Goal: Navigation & Orientation: Find specific page/section

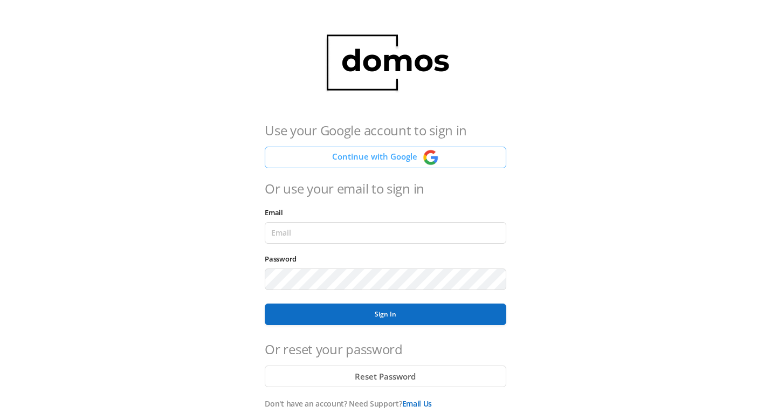
click at [377, 153] on button "Continue with Google" at bounding box center [385, 158] width 241 height 22
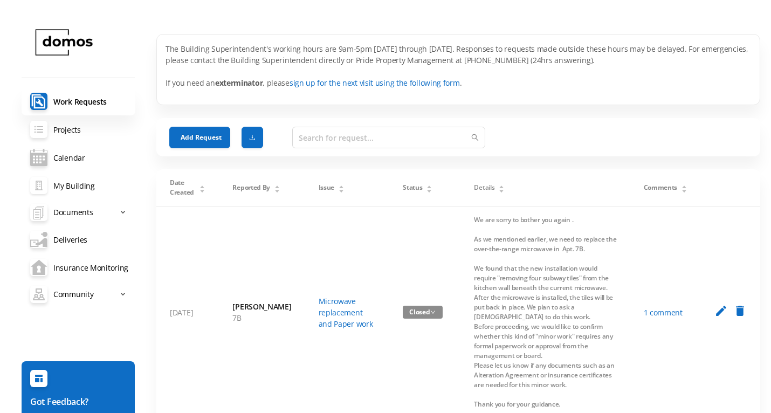
click at [81, 186] on link "My Building" at bounding box center [79, 186] width 114 height 28
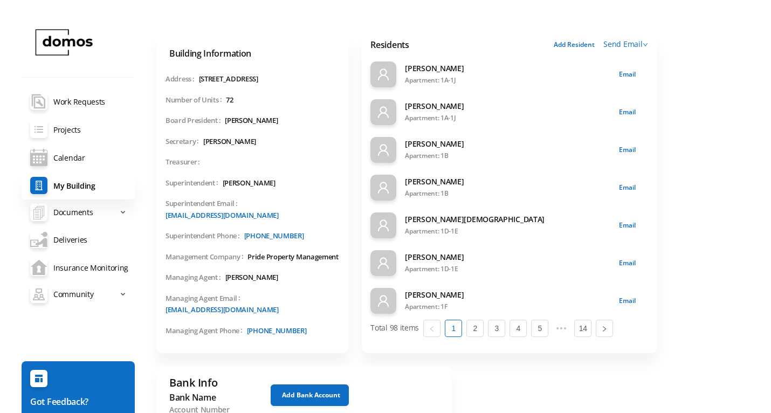
scroll to position [38, 0]
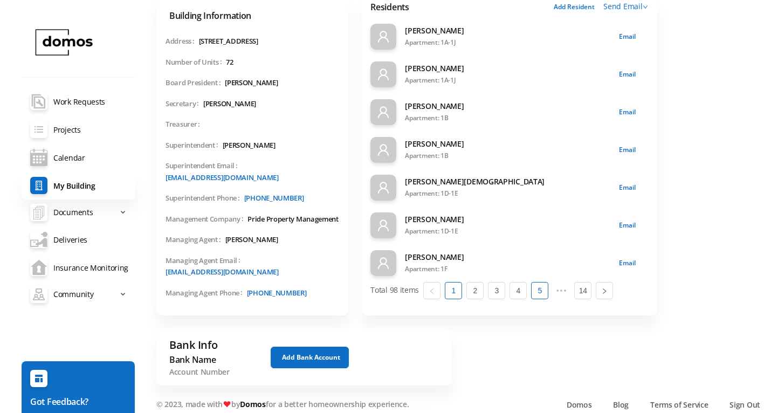
click at [543, 292] on link "5" at bounding box center [540, 291] width 16 height 16
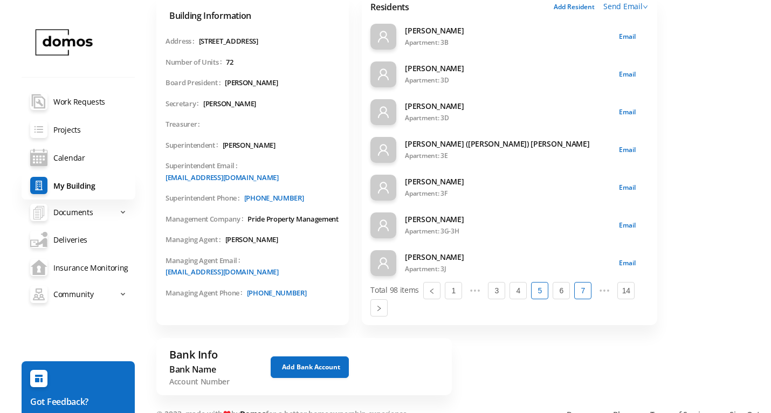
click at [586, 291] on link "7" at bounding box center [583, 291] width 16 height 16
click at [586, 289] on link "9" at bounding box center [583, 291] width 16 height 16
click at [586, 289] on link "11" at bounding box center [583, 291] width 16 height 16
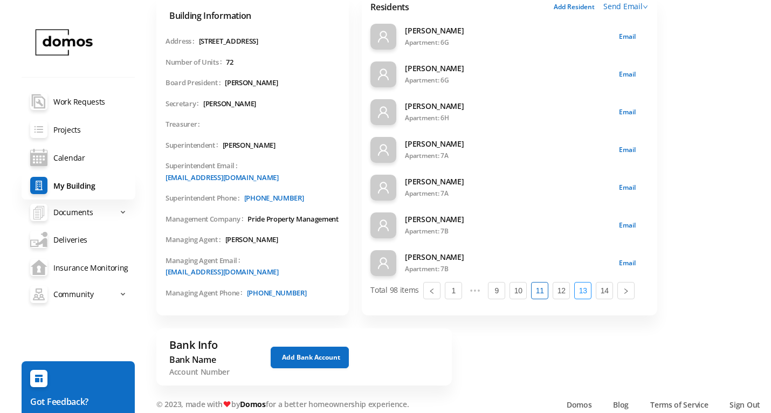
click at [586, 289] on link "13" at bounding box center [583, 291] width 16 height 16
drag, startPoint x: 454, startPoint y: 195, endPoint x: 406, endPoint y: 182, distance: 49.7
click at [406, 182] on div "[PERSON_NAME] Apartment: 8C" at bounding box center [508, 188] width 206 height 24
copy div "[PERSON_NAME] Apartment: 8C"
click at [453, 193] on div "Apartment: 8C" at bounding box center [508, 194] width 206 height 12
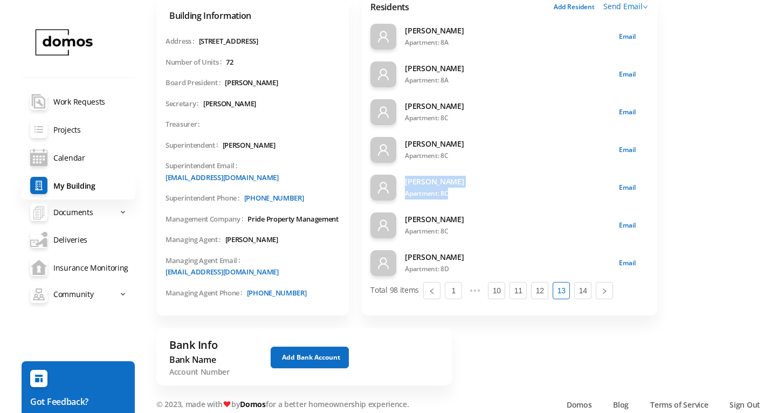
drag, startPoint x: 450, startPoint y: 193, endPoint x: 398, endPoint y: 186, distance: 52.9
click at [398, 186] on div "[PERSON_NAME] Apartment: 8C" at bounding box center [491, 188] width 240 height 26
copy div "[PERSON_NAME] Apartment: 8C"
click at [449, 120] on div "Apartment: 8C" at bounding box center [508, 118] width 206 height 12
drag, startPoint x: 451, startPoint y: 120, endPoint x: 400, endPoint y: 108, distance: 52.1
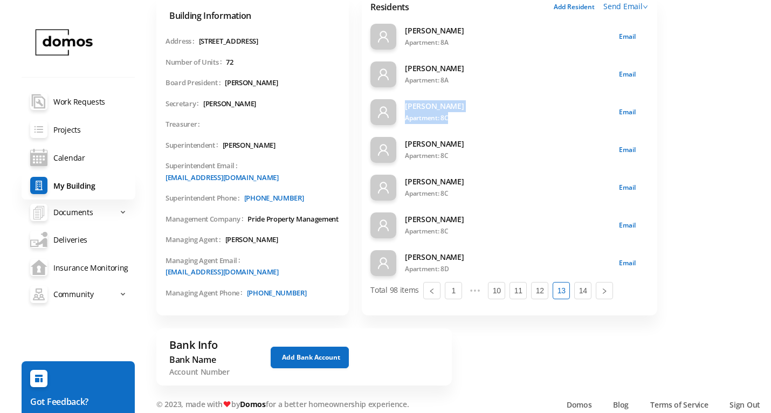
click at [399, 108] on div "[PERSON_NAME] Apartment: 8C" at bounding box center [491, 112] width 240 height 26
copy div "[PERSON_NAME] Apartment: 8C"
click at [454, 293] on link "1" at bounding box center [454, 291] width 16 height 16
click at [472, 291] on link "2" at bounding box center [475, 291] width 16 height 16
click at [456, 292] on link "1" at bounding box center [454, 291] width 16 height 16
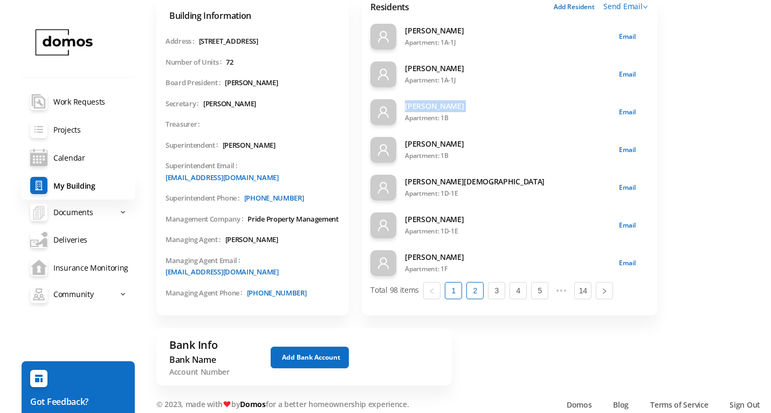
click at [474, 295] on link "2" at bounding box center [475, 291] width 16 height 16
drag, startPoint x: 450, startPoint y: 42, endPoint x: 406, endPoint y: 32, distance: 45.2
click at [406, 32] on div "[PERSON_NAME] Apartment: 1F" at bounding box center [508, 37] width 206 height 24
copy div "[PERSON_NAME] Apartment: 1F"
click at [455, 292] on link "1" at bounding box center [454, 291] width 16 height 16
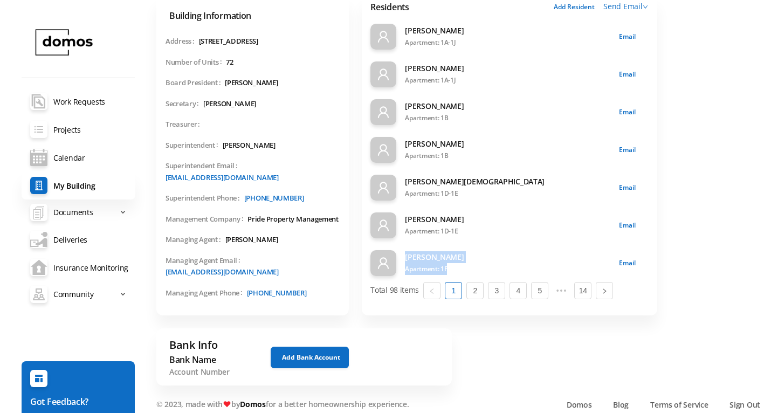
drag, startPoint x: 453, startPoint y: 268, endPoint x: 398, endPoint y: 261, distance: 55.4
click at [398, 261] on div "[PERSON_NAME] Apartment: 1F" at bounding box center [491, 263] width 240 height 26
copy div "[PERSON_NAME] Apartment: 1F"
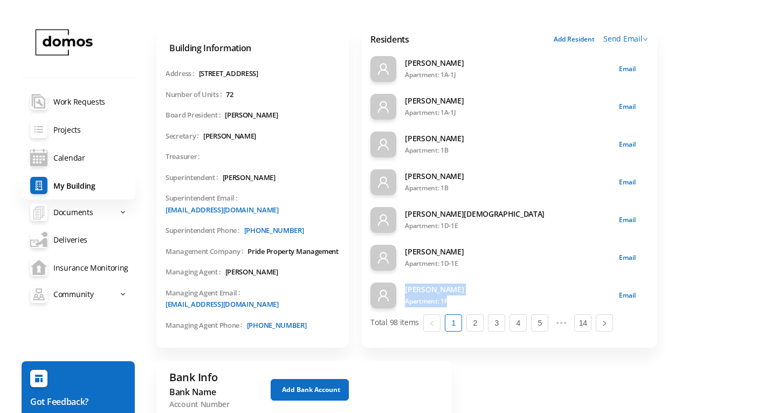
scroll to position [36, 0]
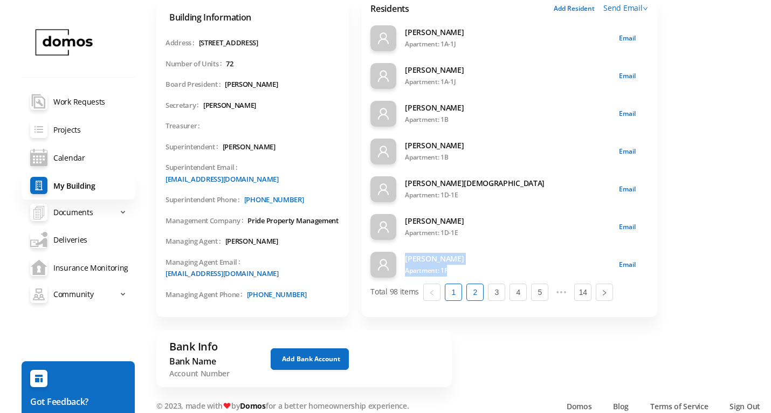
click at [476, 296] on link "2" at bounding box center [475, 292] width 16 height 16
click at [475, 290] on link "2" at bounding box center [475, 292] width 16 height 16
click at [493, 297] on link "3" at bounding box center [497, 292] width 16 height 16
click at [524, 295] on link "4" at bounding box center [518, 292] width 16 height 16
click at [536, 291] on link "5" at bounding box center [540, 292] width 16 height 16
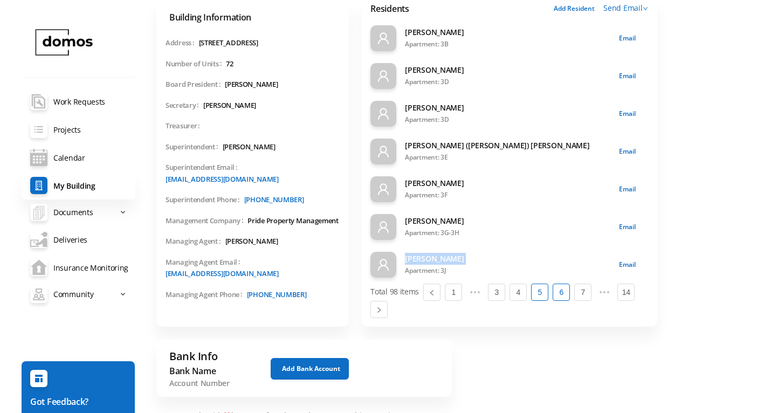
click at [556, 291] on link "6" at bounding box center [561, 292] width 16 height 16
click at [567, 292] on link "7" at bounding box center [561, 292] width 16 height 16
click at [583, 295] on link "9" at bounding box center [583, 292] width 16 height 16
click at [583, 295] on link "11" at bounding box center [583, 292] width 16 height 16
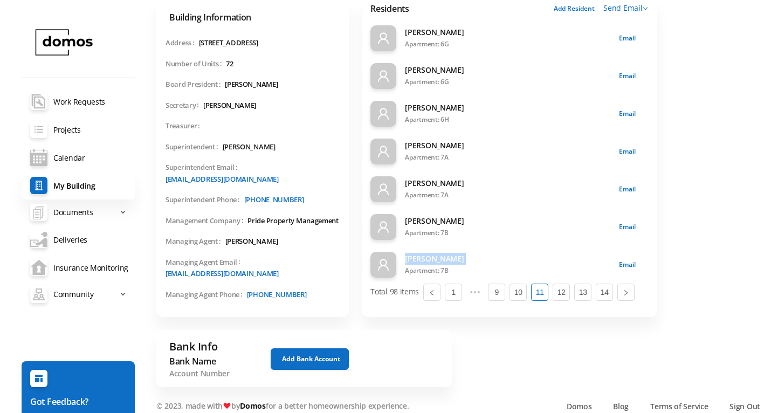
scroll to position [38, 0]
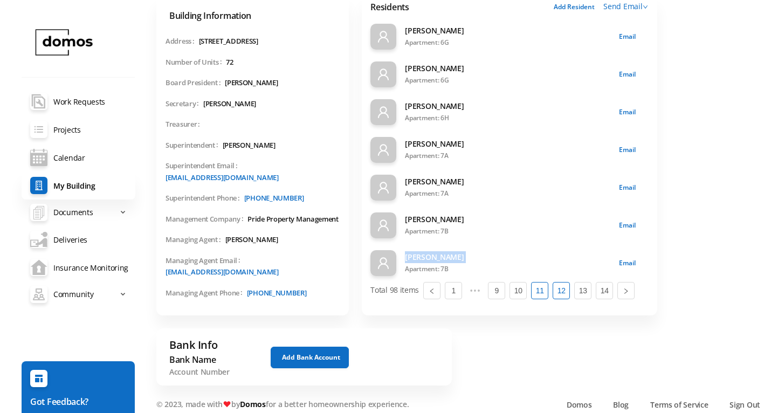
click at [561, 290] on link "12" at bounding box center [561, 291] width 16 height 16
